Goal: Task Accomplishment & Management: Manage account settings

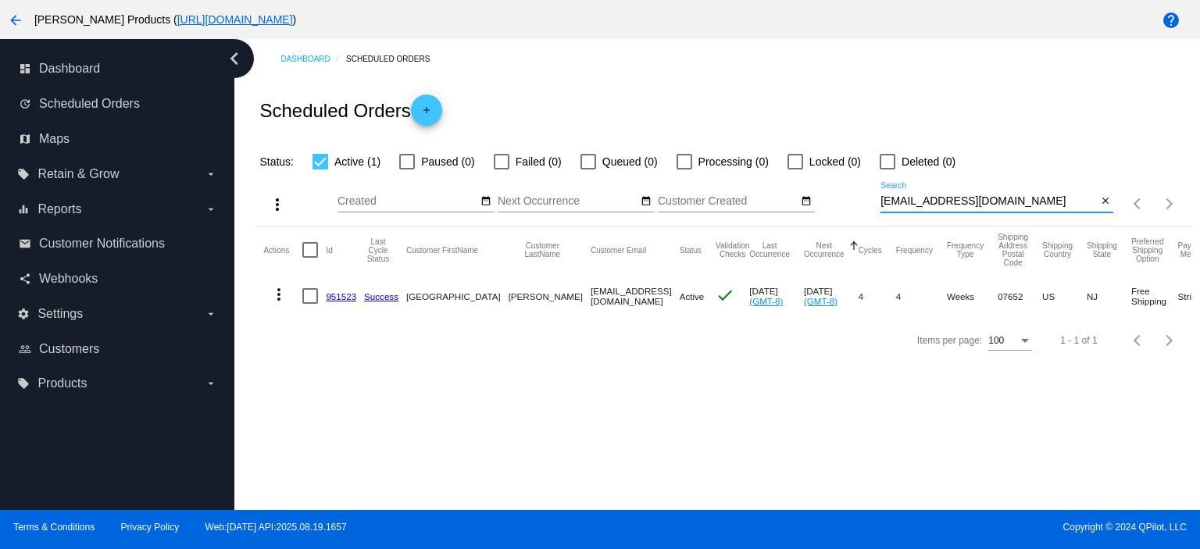
drag, startPoint x: 1001, startPoint y: 201, endPoint x: 878, endPoint y: 218, distance: 123.9
click at [878, 218] on div "more_vert Aug Jan Feb Mar [DATE]" at bounding box center [724, 198] width 936 height 55
paste input "lucypetproducts.handwoven667@simplelogin"
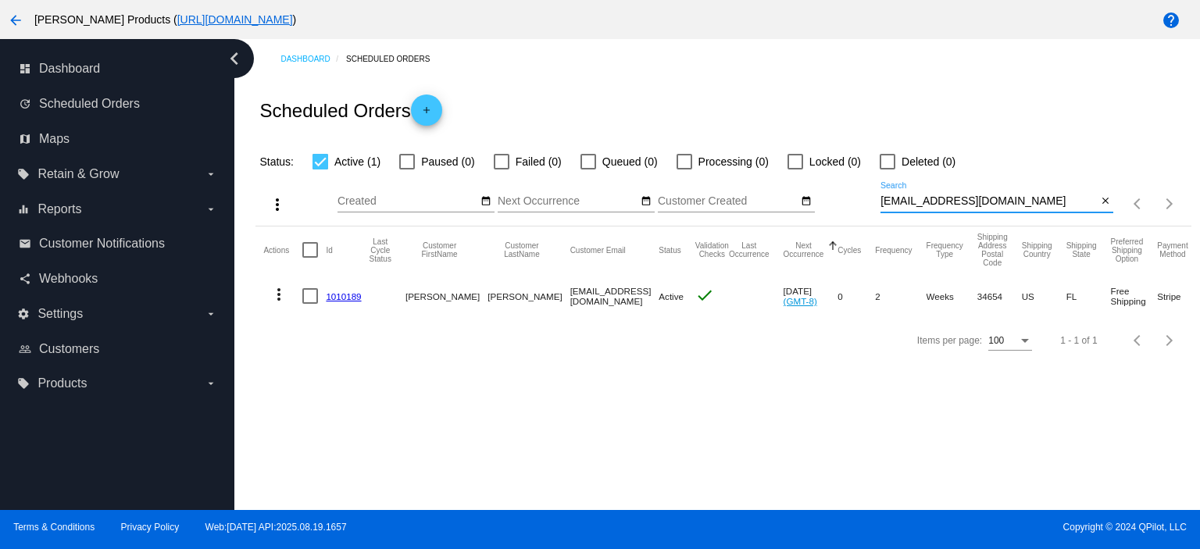
type input "[EMAIL_ADDRESS][DOMAIN_NAME]"
click at [331, 295] on link "1010189" at bounding box center [343, 297] width 35 height 10
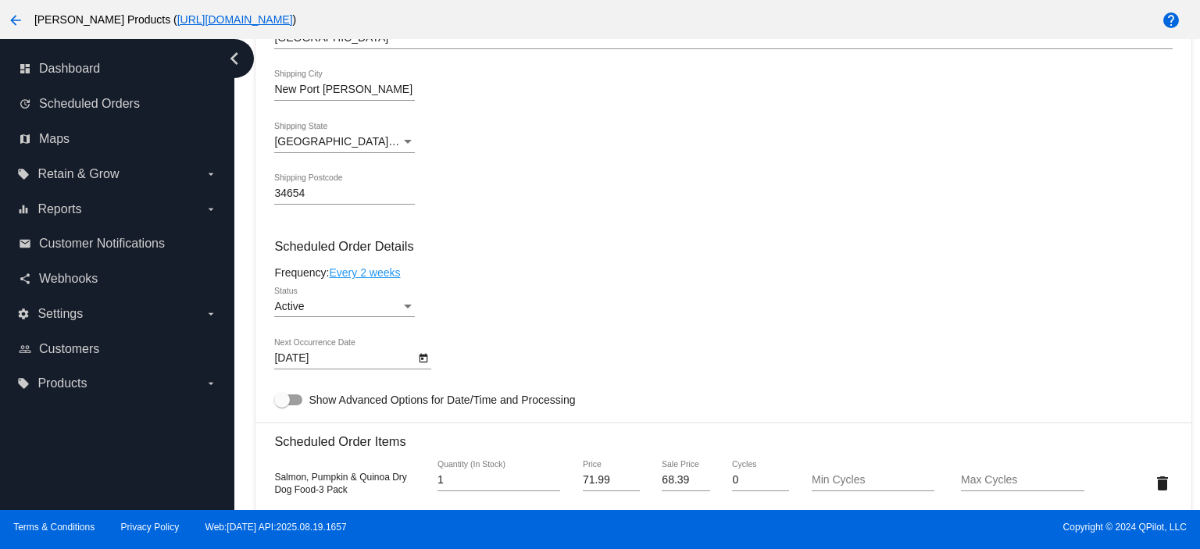
scroll to position [833, 0]
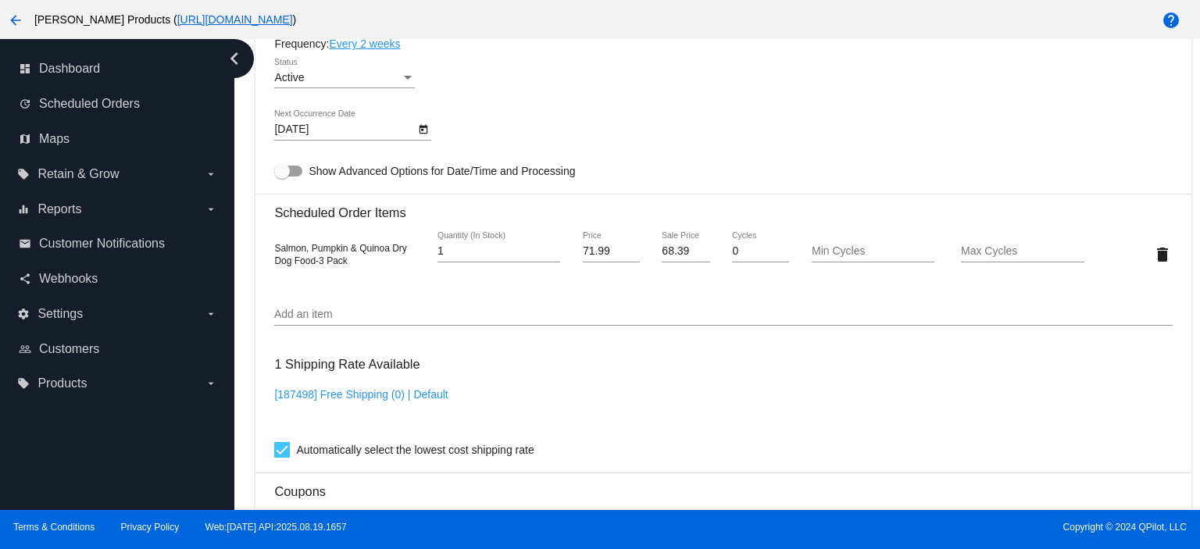
click at [375, 49] on link "Every 2 weeks" at bounding box center [364, 44] width 71 height 13
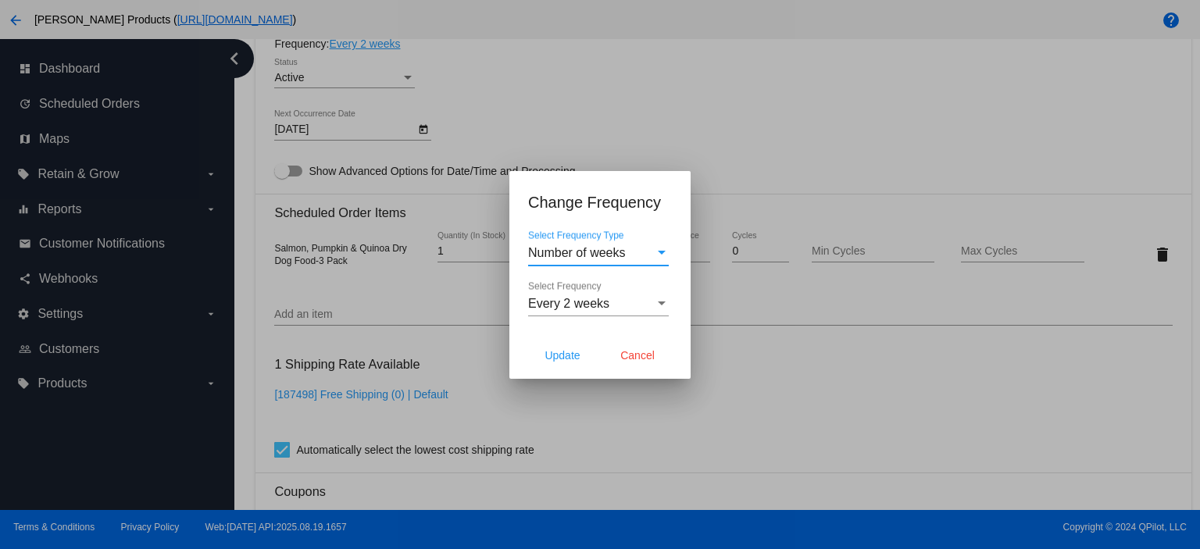
click at [565, 297] on span "Every 2 weeks" at bounding box center [568, 303] width 81 height 13
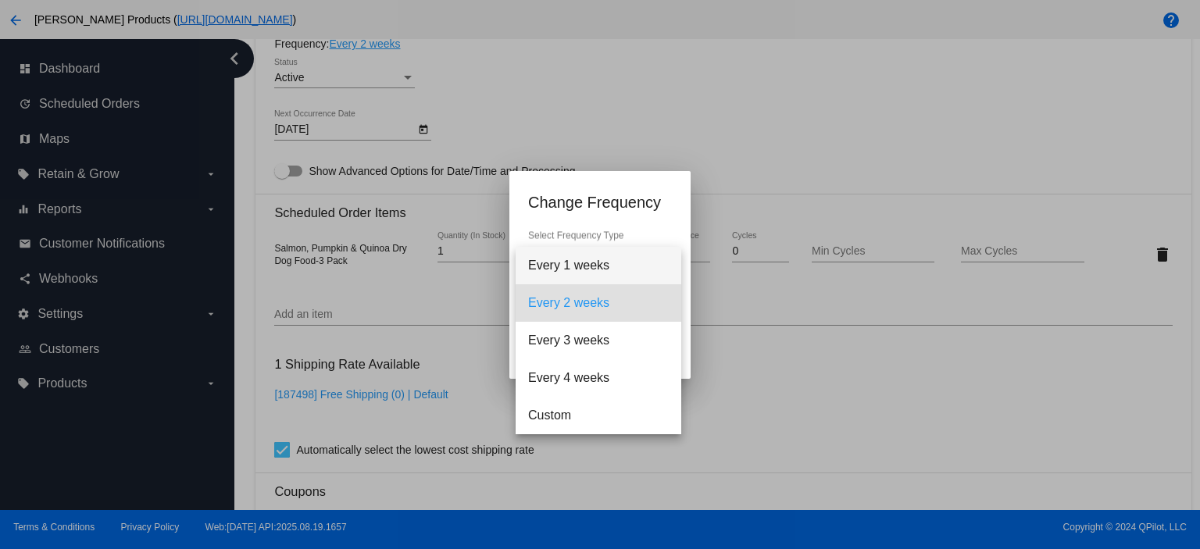
click at [568, 269] on span "Every 1 weeks" at bounding box center [598, 266] width 141 height 38
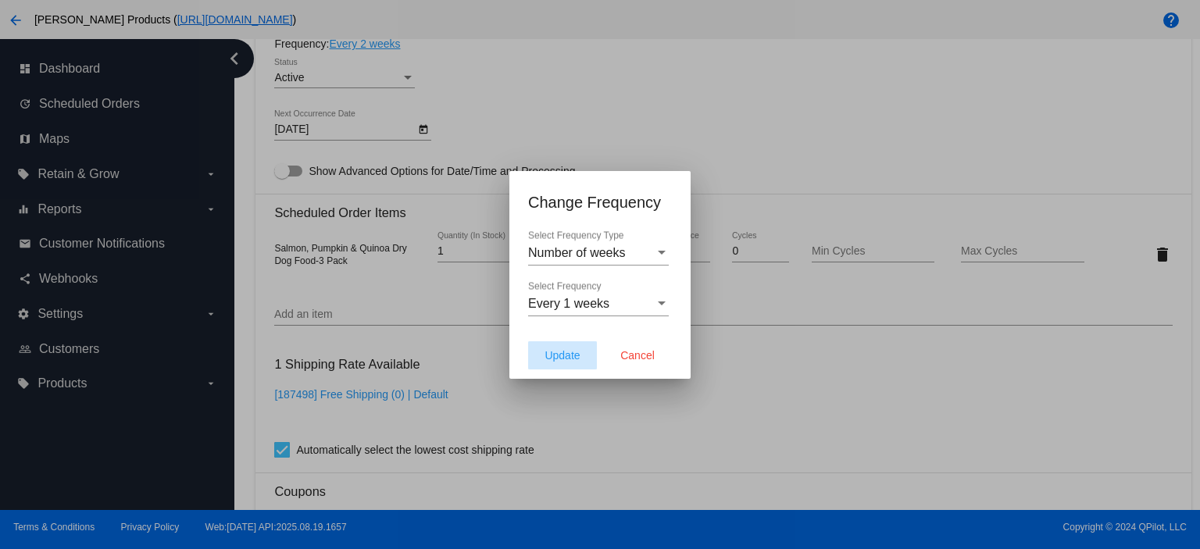
click at [567, 356] on span "Update" at bounding box center [562, 355] width 35 height 13
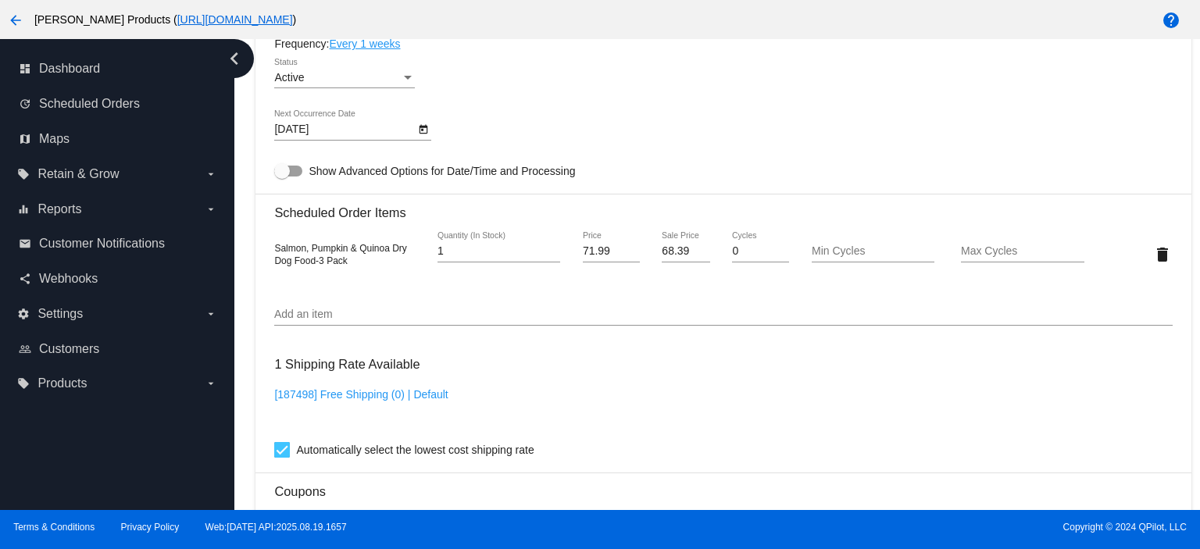
type input "[DATE]"
click at [353, 137] on body "arrow_back [PERSON_NAME] Products ( [URL][DOMAIN_NAME] ) help dashboard Dashboa…" at bounding box center [600, 274] width 1200 height 549
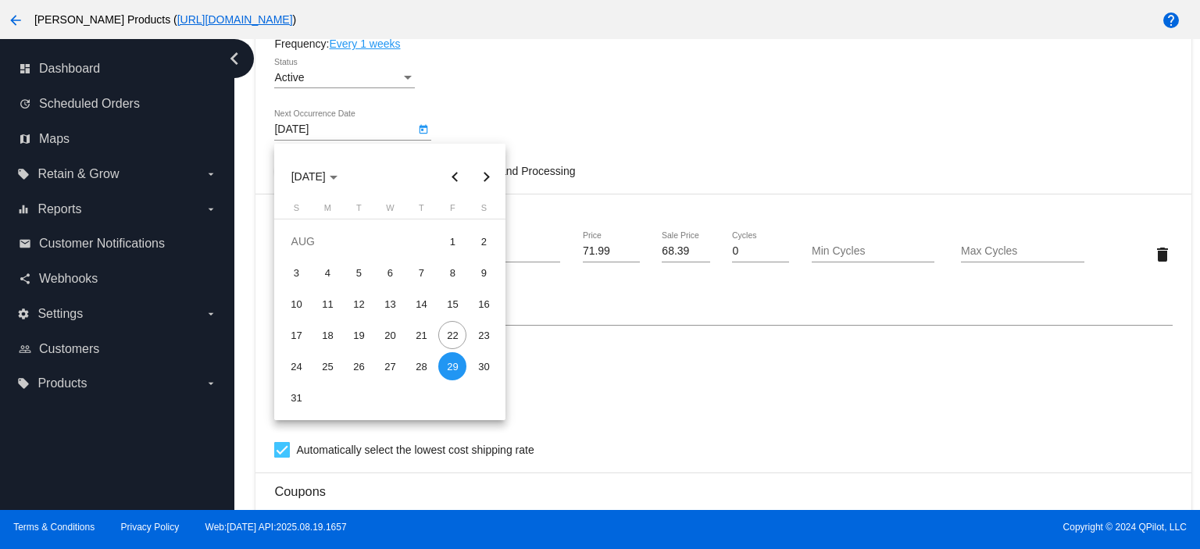
click at [528, 124] on div at bounding box center [600, 274] width 1200 height 549
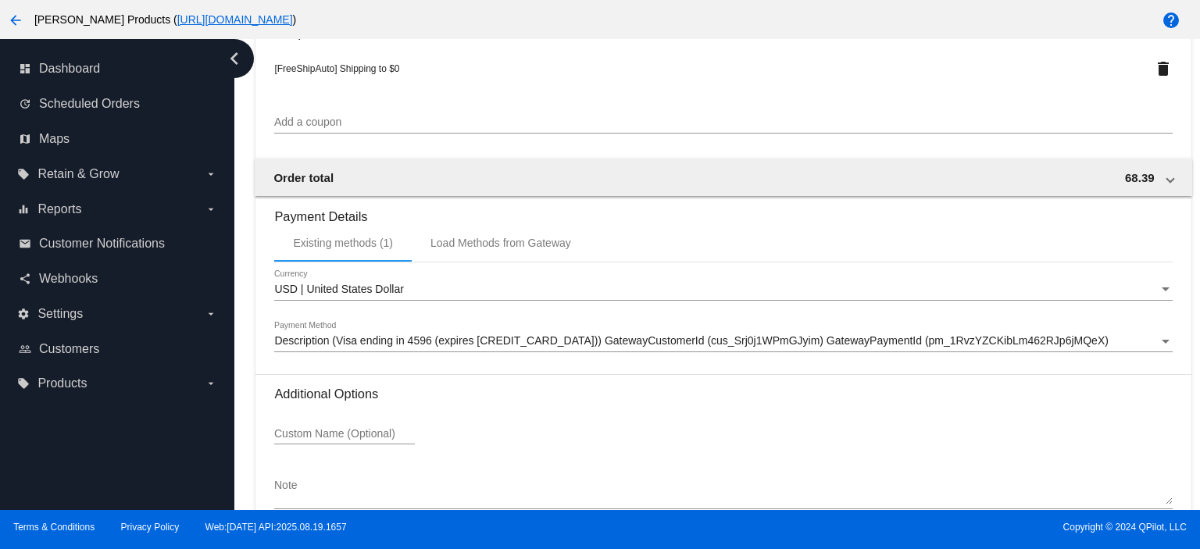
scroll to position [1381, 0]
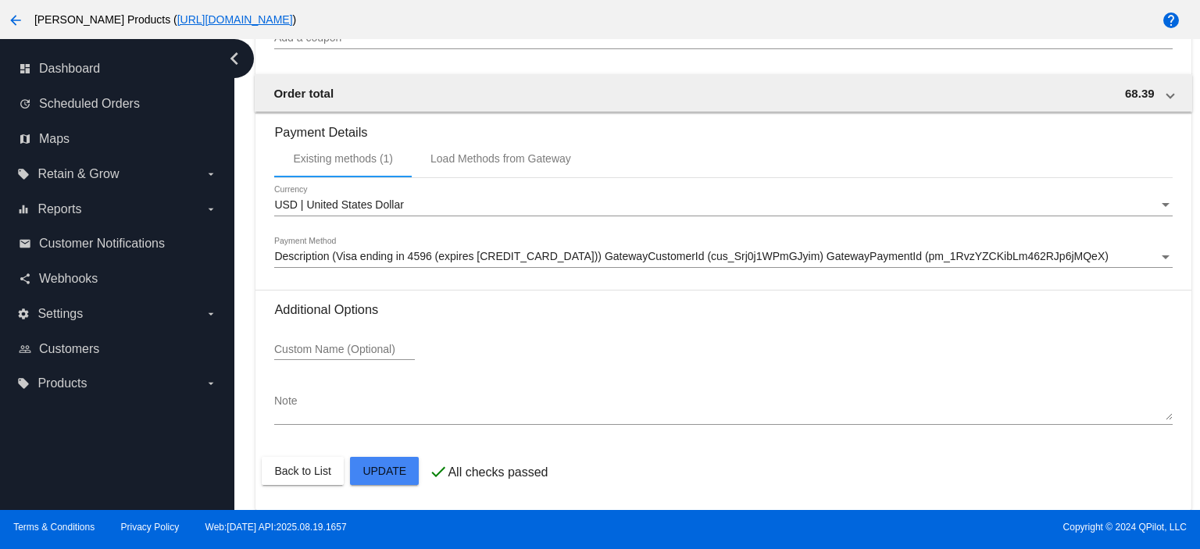
click at [379, 469] on div at bounding box center [600, 274] width 1200 height 549
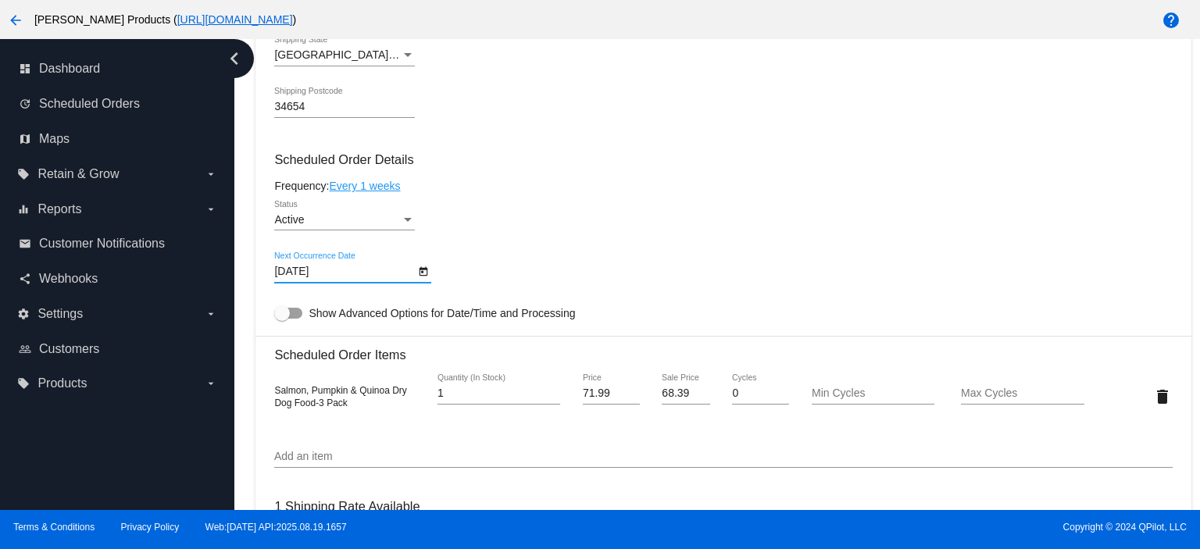
scroll to position [0, 0]
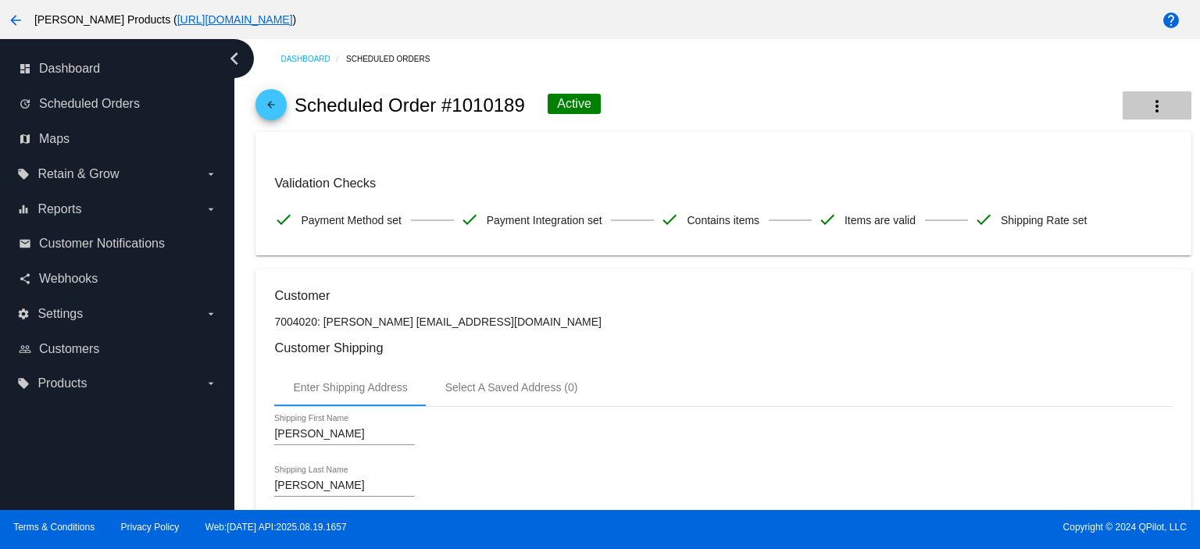
click at [1150, 102] on mat-icon "more_vert" at bounding box center [1157, 106] width 19 height 19
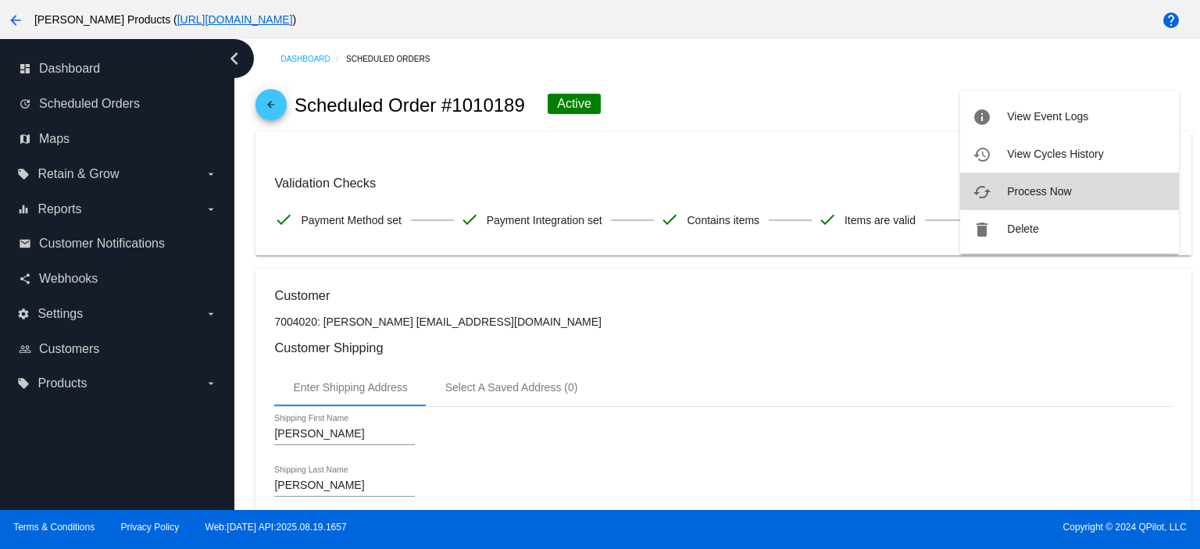
click at [1041, 190] on span "Process Now" at bounding box center [1039, 191] width 64 height 13
